Goal: Task Accomplishment & Management: Use online tool/utility

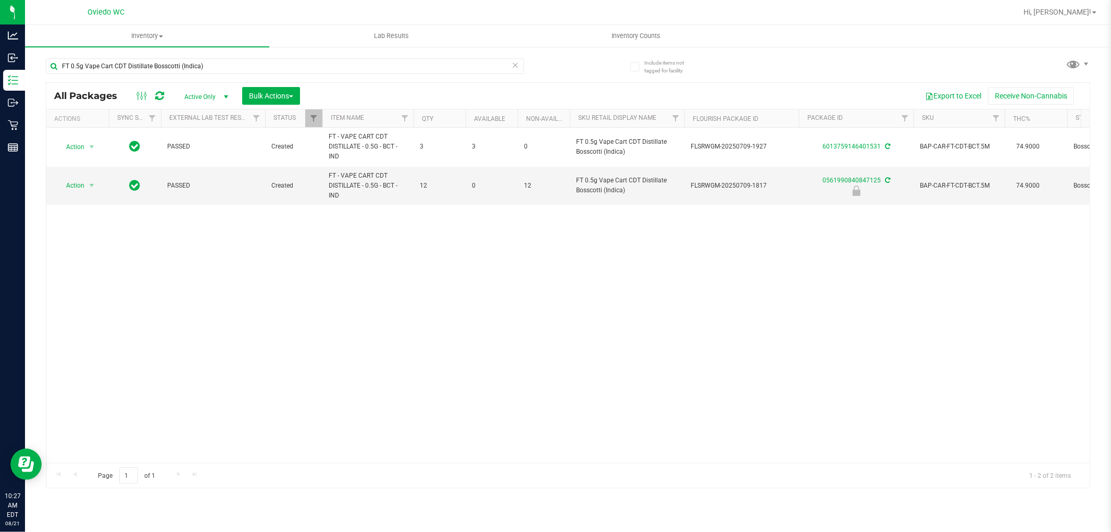
type input "FT 0.5g Vape Cart CDT Distillate Bosscotti (Indica)"
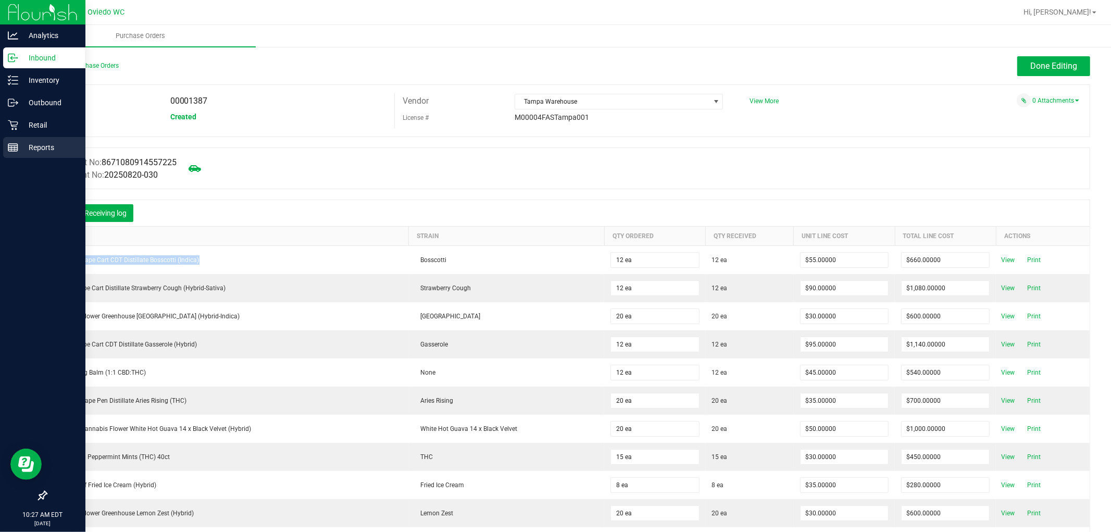
scroll to position [116, 0]
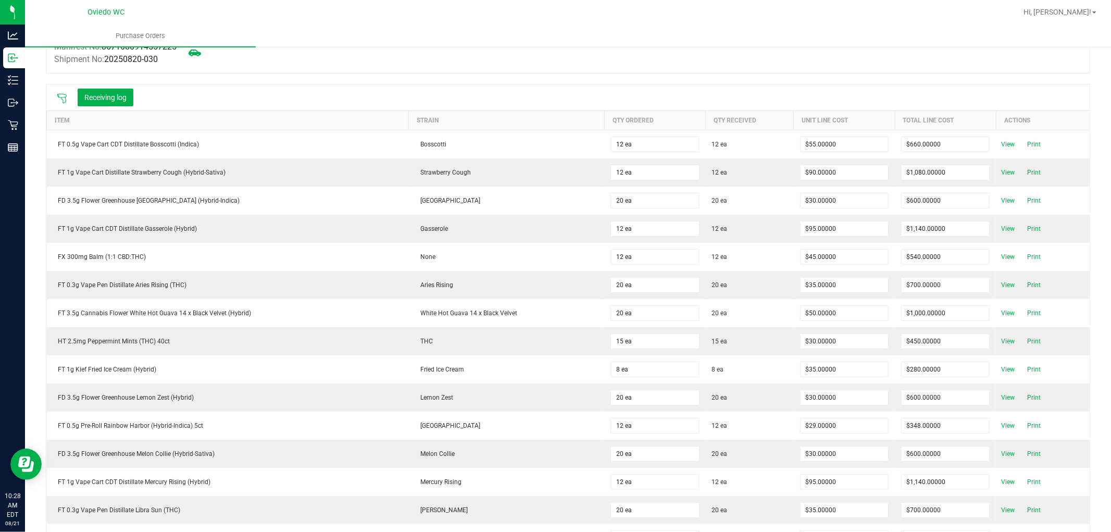
click at [377, 77] on div at bounding box center [568, 78] width 1044 height 10
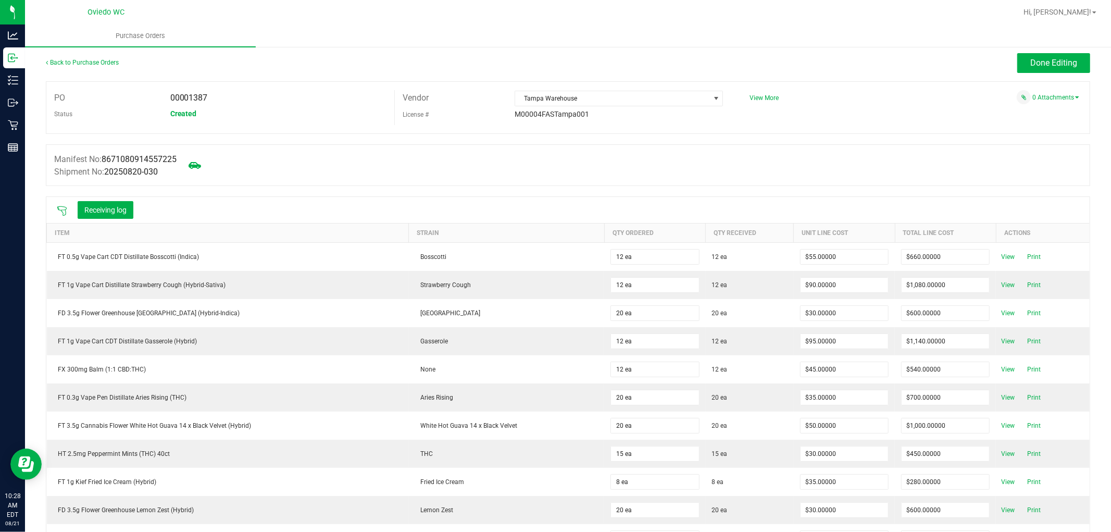
scroll to position [0, 0]
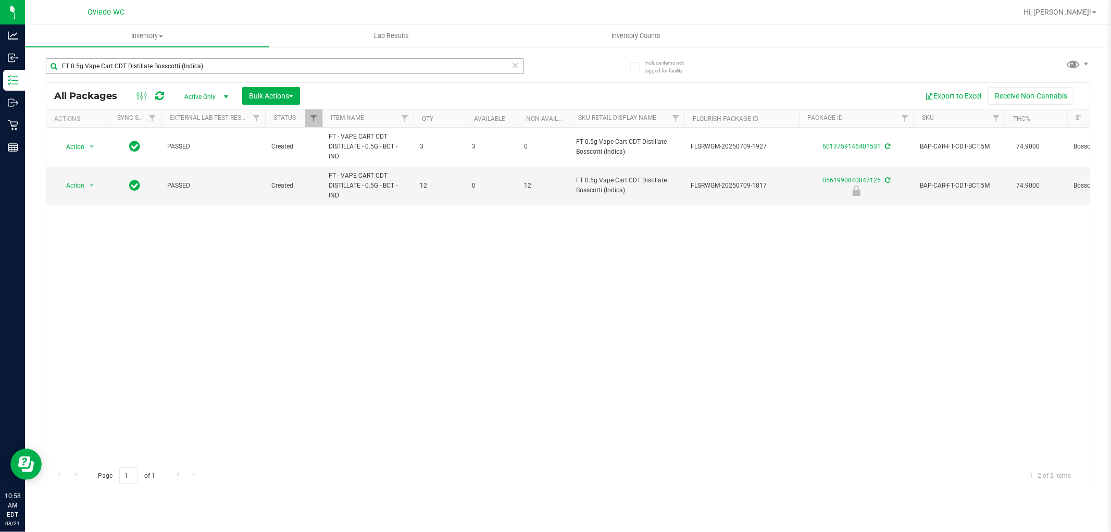
click at [154, 66] on input "FT 0.5g Vape Cart CDT Distillate Bosscotti (Indica)" at bounding box center [285, 66] width 478 height 16
click at [154, 68] on input "FT 0.5g Vape Cart CDT Distillate Bosscotti (Indica)" at bounding box center [285, 66] width 478 height 16
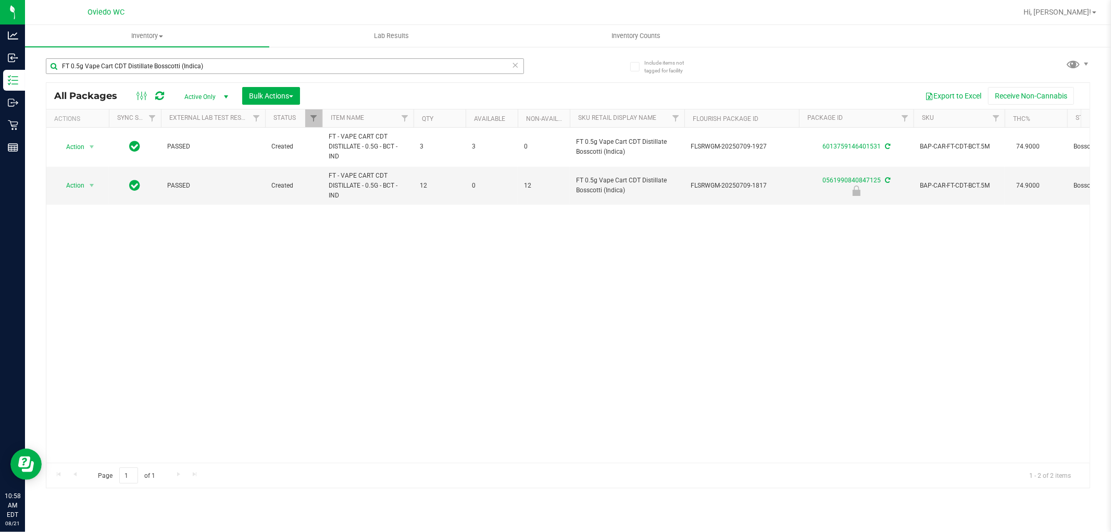
click at [154, 68] on input "FT 0.5g Vape Cart CDT Distillate Bosscotti (Indica)" at bounding box center [285, 66] width 478 height 16
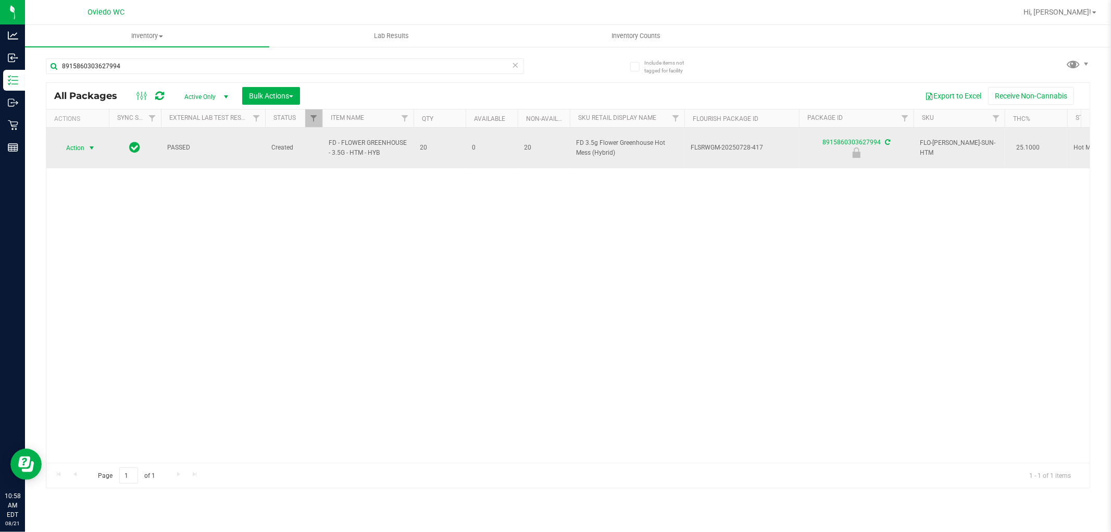
type input "8915860303627994"
click at [79, 141] on span "Action" at bounding box center [71, 148] width 28 height 15
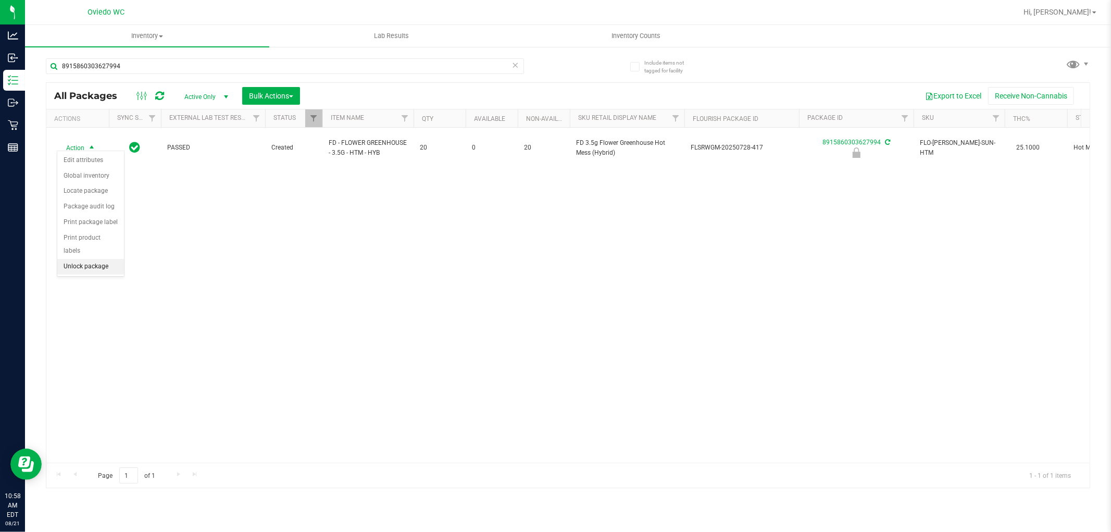
click at [84, 267] on li "Unlock package" at bounding box center [90, 267] width 67 height 16
click at [434, 191] on div "Action Action Adjust qty Create package Edit attributes Global inventory Locate…" at bounding box center [567, 295] width 1043 height 335
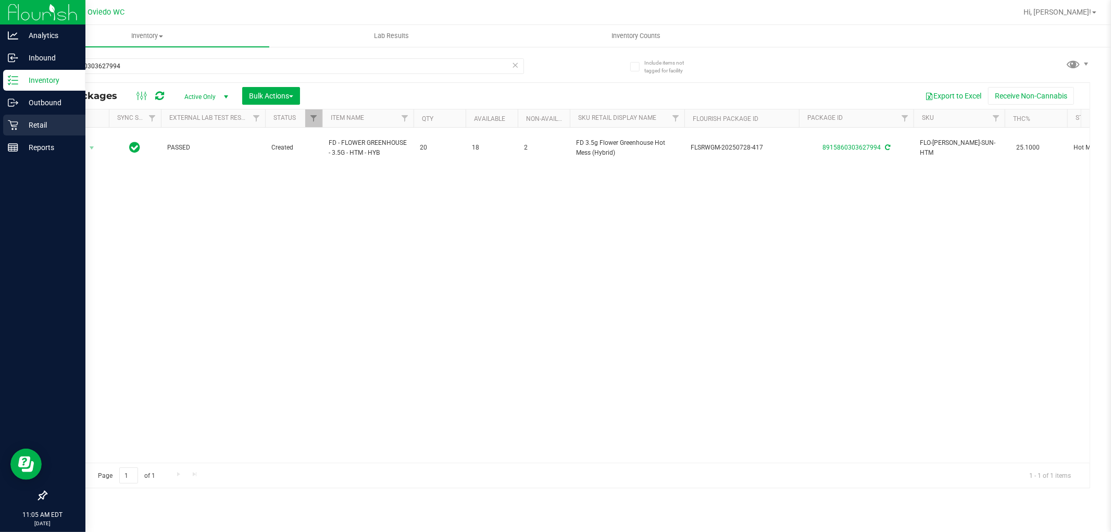
click at [50, 123] on p "Retail" at bounding box center [49, 125] width 63 height 13
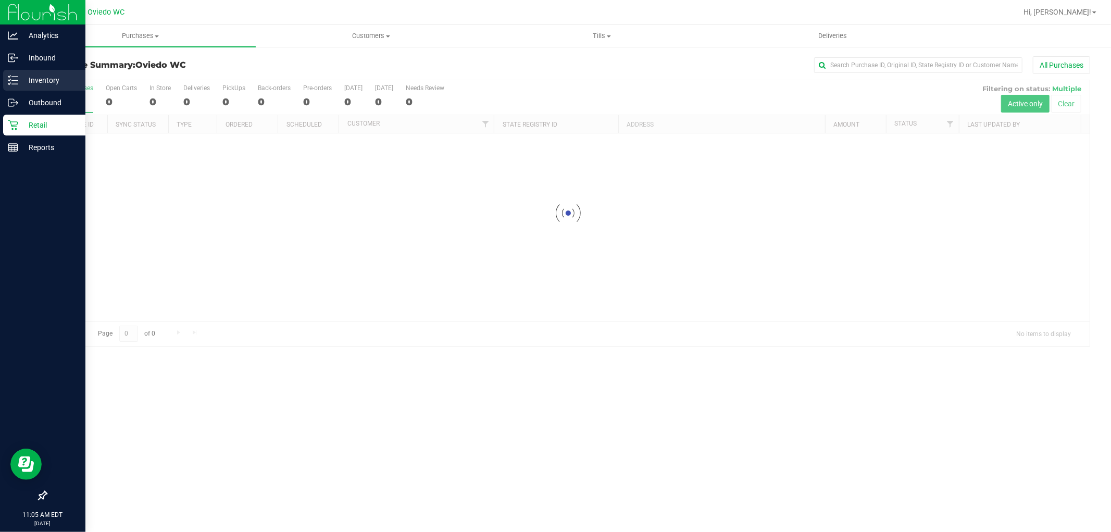
click at [32, 76] on p "Inventory" at bounding box center [49, 80] width 63 height 13
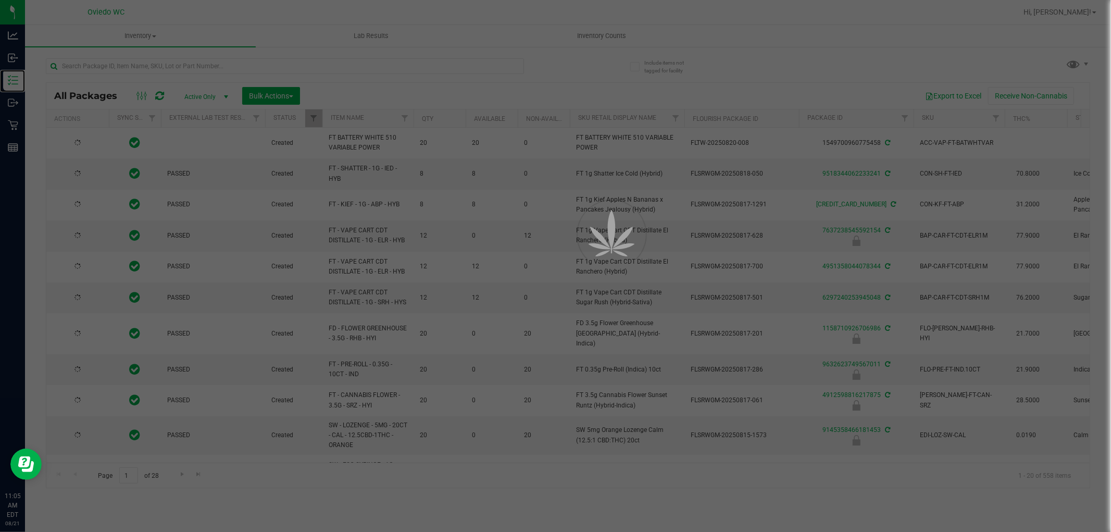
type input "2026-02-15"
